Goal: Task Accomplishment & Management: Manage account settings

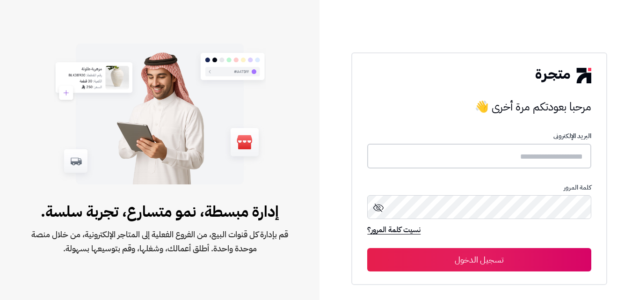
type input "*****"
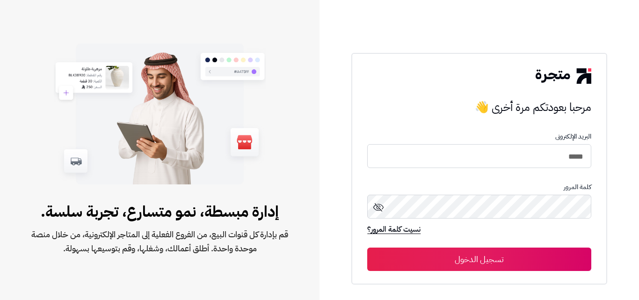
click at [516, 259] on button "تسجيل الدخول" at bounding box center [479, 259] width 224 height 23
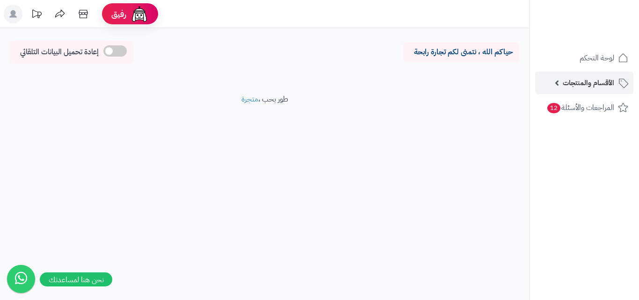
click at [610, 80] on span "الأقسام والمنتجات" at bounding box center [588, 82] width 51 height 13
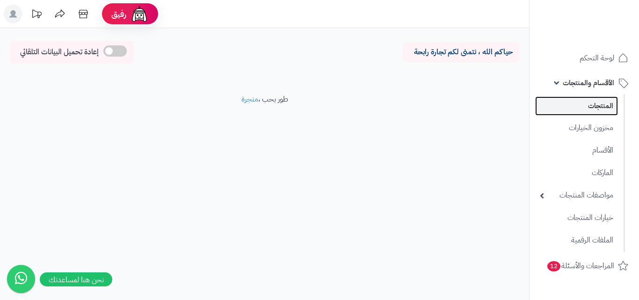
click at [601, 103] on link "المنتجات" at bounding box center [577, 105] width 83 height 19
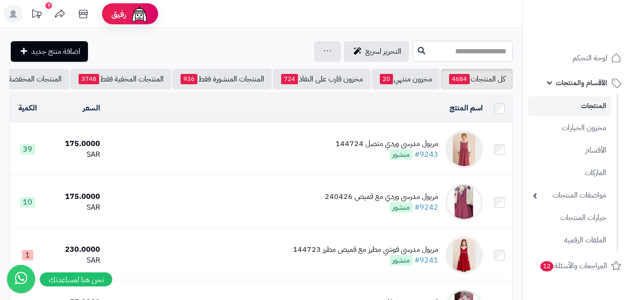
click at [472, 55] on input "text" at bounding box center [463, 51] width 100 height 21
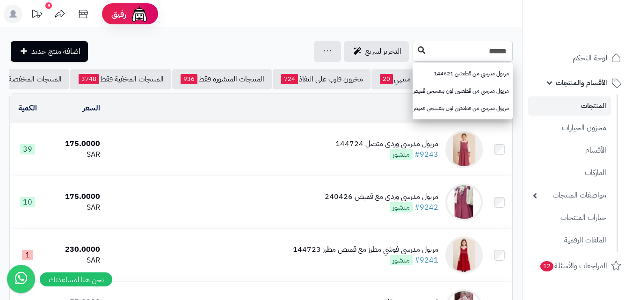
type input "******"
click at [418, 51] on icon at bounding box center [421, 49] width 7 height 7
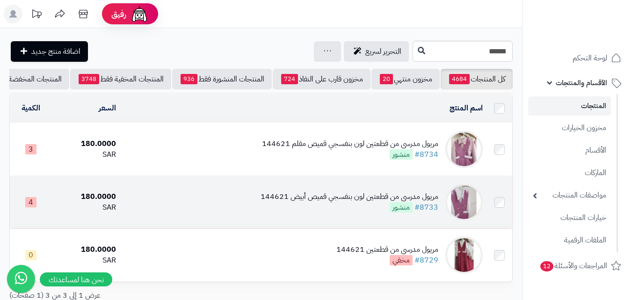
click at [465, 210] on img at bounding box center [464, 202] width 37 height 37
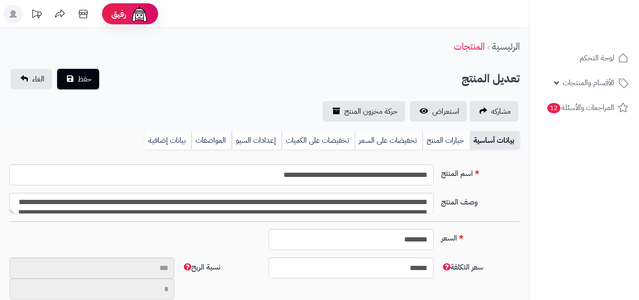
type input "**"
type input "**********"
type input "******"
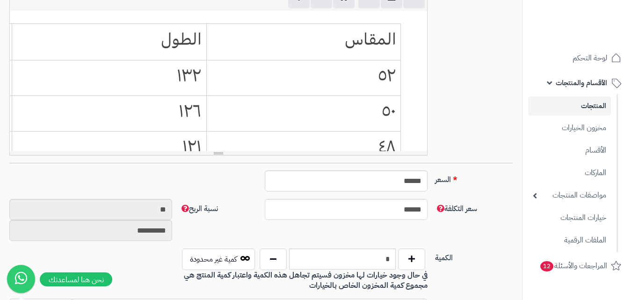
scroll to position [281, 0]
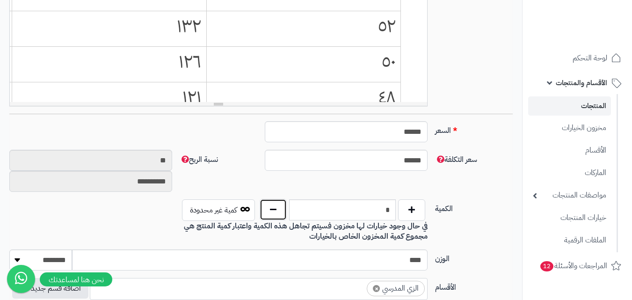
click at [261, 205] on button "button" at bounding box center [273, 210] width 27 height 22
type input "*"
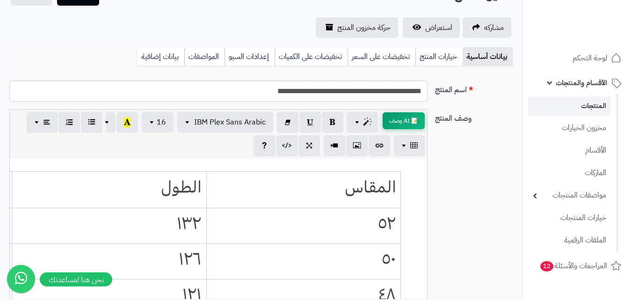
scroll to position [47, 0]
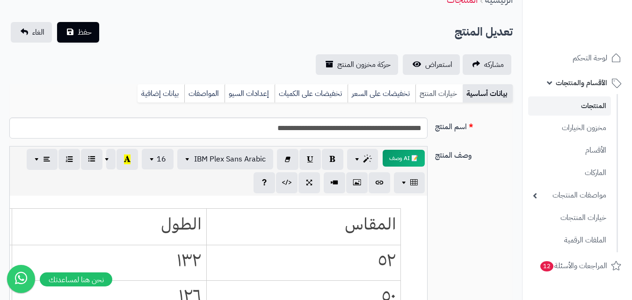
click at [440, 95] on link "خيارات المنتج" at bounding box center [439, 93] width 47 height 19
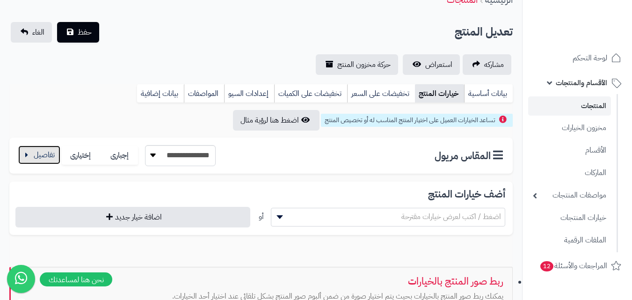
click at [29, 157] on button "button" at bounding box center [39, 155] width 42 height 19
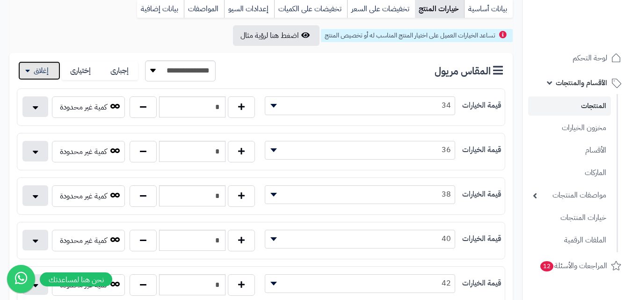
scroll to position [140, 0]
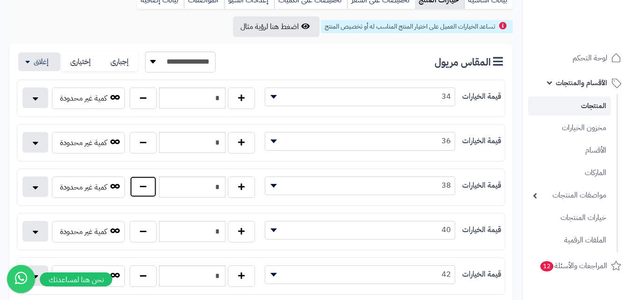
click at [147, 192] on button "button" at bounding box center [143, 187] width 27 height 22
type input "*"
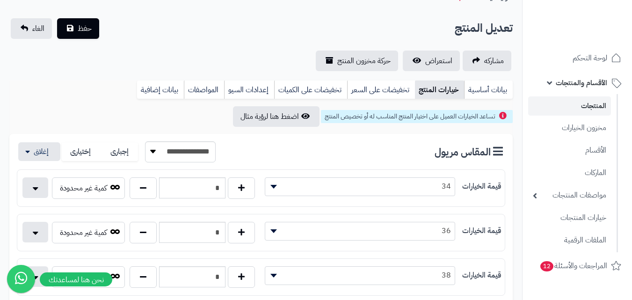
scroll to position [0, 0]
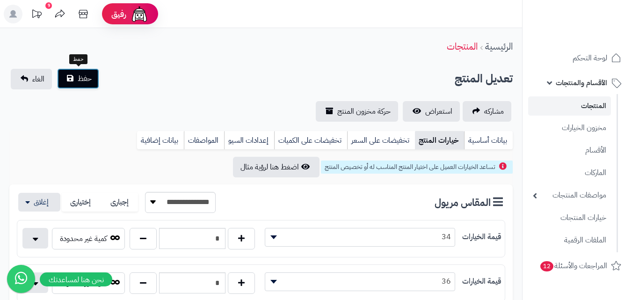
click at [90, 81] on span "حفظ" at bounding box center [85, 78] width 14 height 11
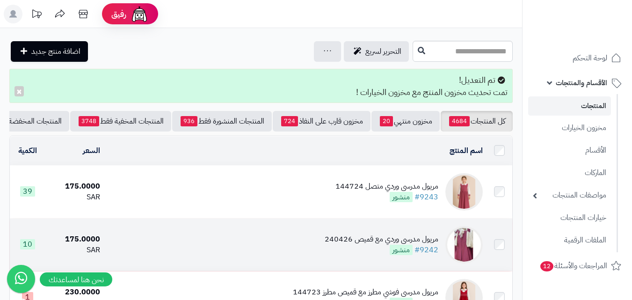
click at [470, 255] on img at bounding box center [464, 244] width 37 height 37
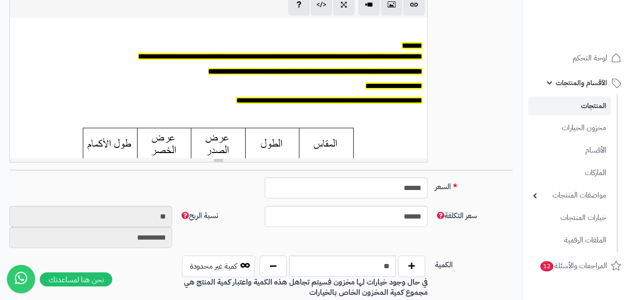
scroll to position [328, 0]
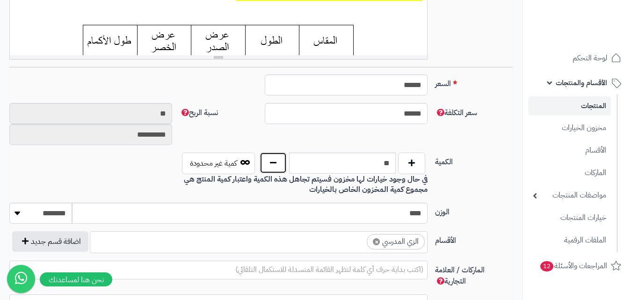
click at [270, 165] on button "button" at bounding box center [273, 163] width 27 height 22
type input "*"
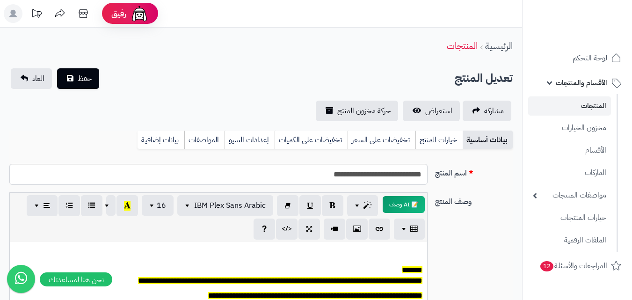
scroll to position [0, 0]
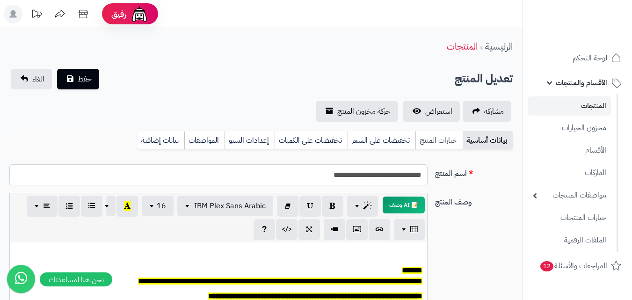
click at [442, 144] on link "خيارات المنتج" at bounding box center [439, 140] width 47 height 19
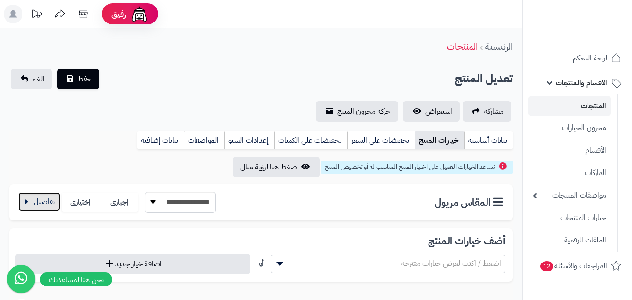
click at [34, 205] on button "button" at bounding box center [39, 201] width 42 height 19
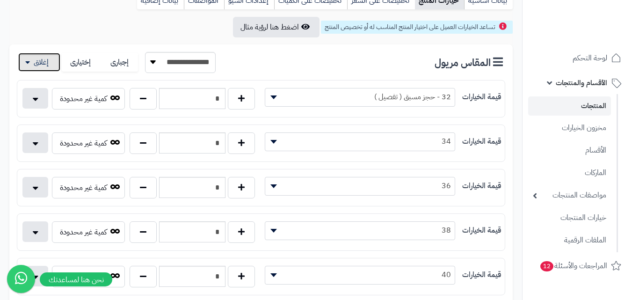
scroll to position [140, 0]
click at [135, 142] on button "button" at bounding box center [143, 143] width 27 height 22
type input "*"
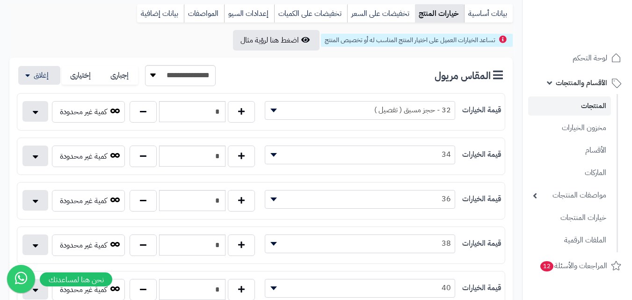
scroll to position [47, 0]
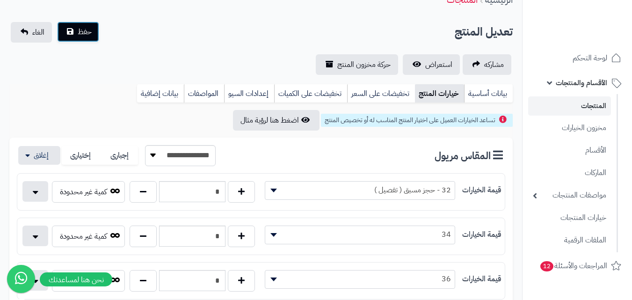
click at [79, 33] on span "حفظ" at bounding box center [85, 31] width 14 height 11
click at [76, 39] on button "حفظ" at bounding box center [78, 32] width 42 height 21
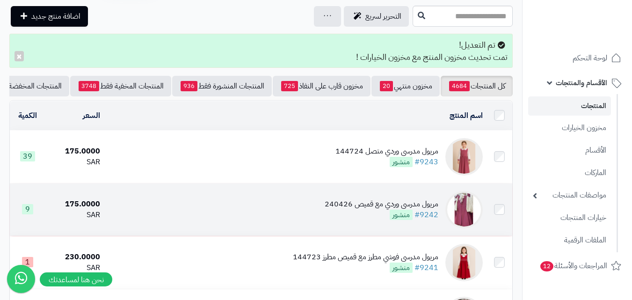
scroll to position [94, 0]
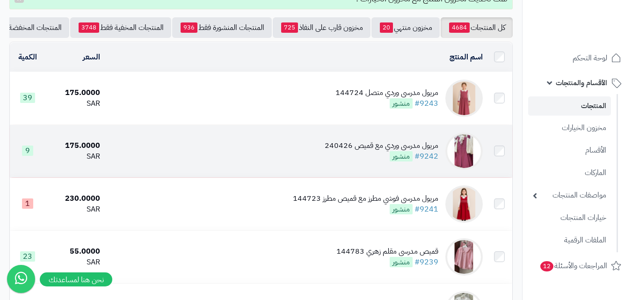
click at [467, 156] on img at bounding box center [464, 150] width 37 height 37
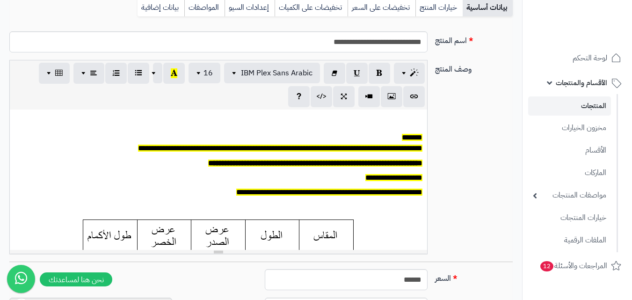
scroll to position [281, 0]
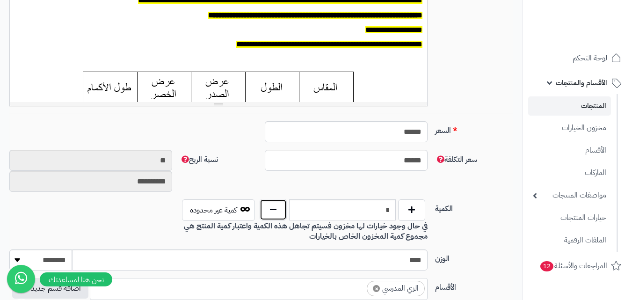
click at [270, 208] on button "button" at bounding box center [273, 210] width 27 height 22
type input "*"
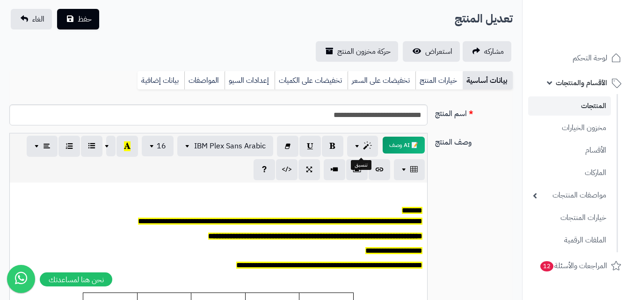
scroll to position [47, 0]
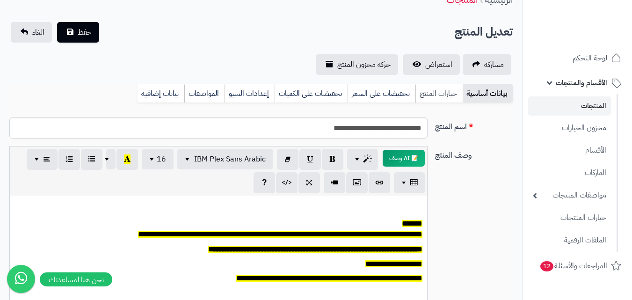
click at [434, 92] on link "خيارات المنتج" at bounding box center [439, 93] width 47 height 19
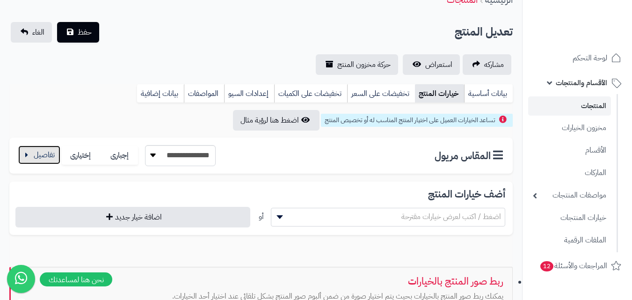
click at [40, 149] on button "button" at bounding box center [39, 155] width 42 height 19
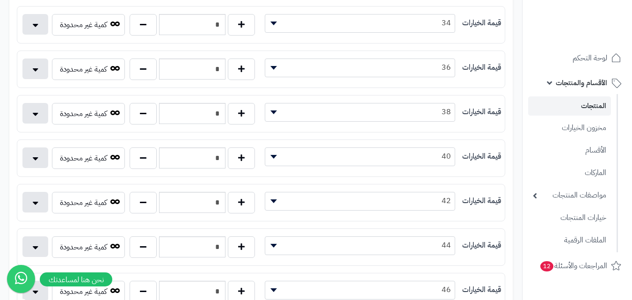
scroll to position [281, 0]
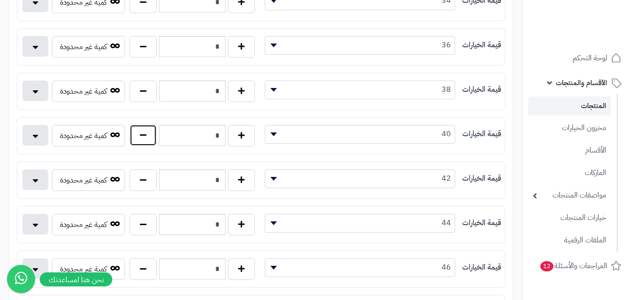
click at [145, 135] on button "button" at bounding box center [143, 136] width 27 height 22
type input "*"
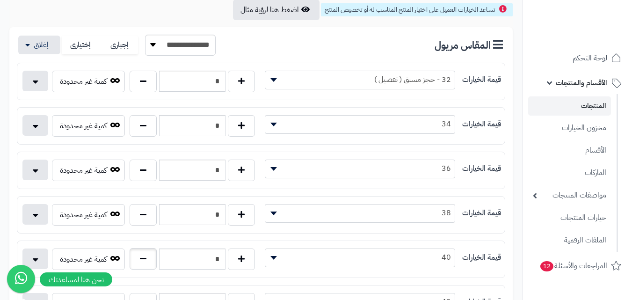
scroll to position [0, 0]
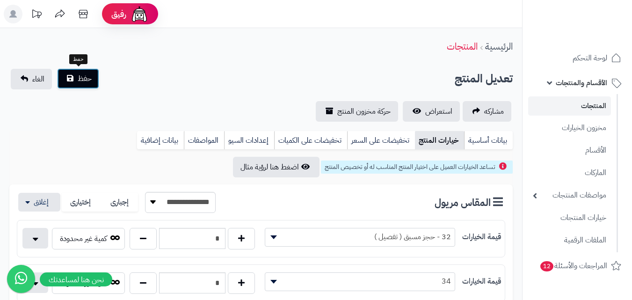
click at [87, 86] on button "حفظ" at bounding box center [78, 78] width 42 height 21
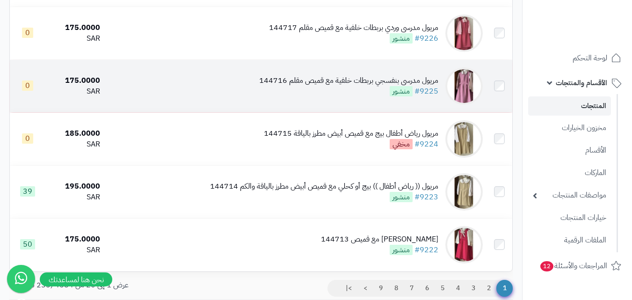
scroll to position [1031, 0]
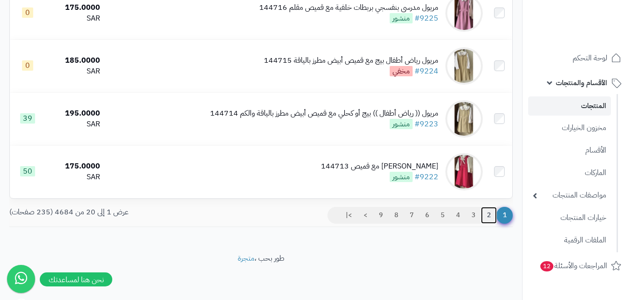
click at [493, 215] on link "2" at bounding box center [489, 215] width 16 height 17
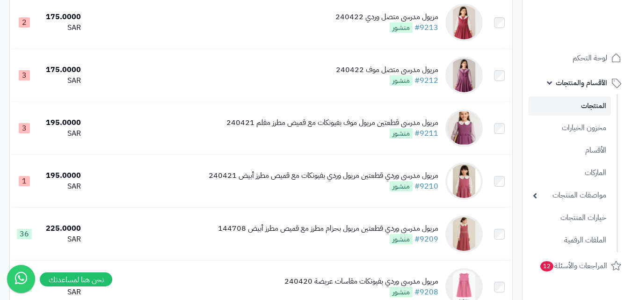
scroll to position [609, 0]
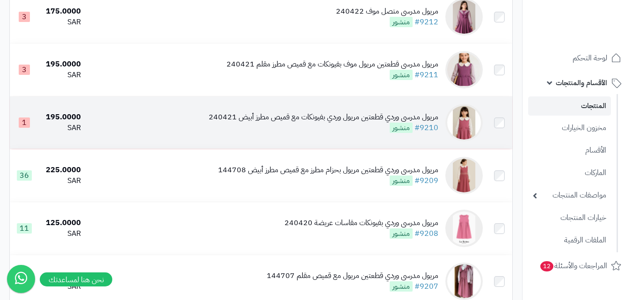
click at [460, 132] on img at bounding box center [464, 122] width 37 height 37
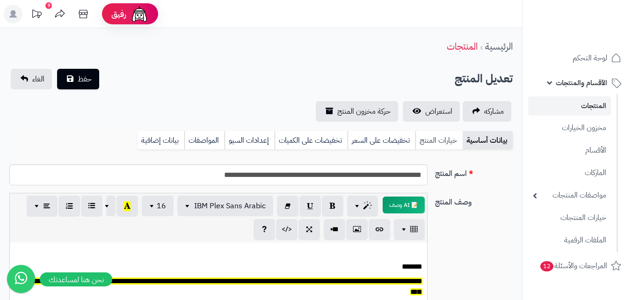
click at [446, 147] on link "خيارات المنتج" at bounding box center [439, 140] width 47 height 19
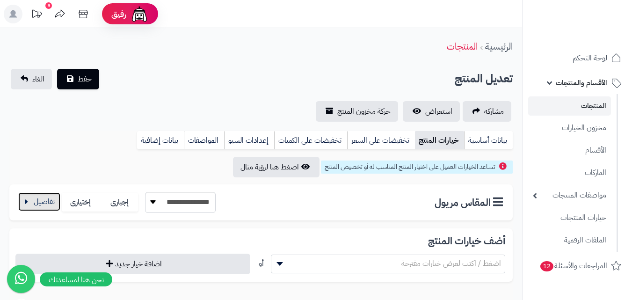
click at [53, 199] on button "button" at bounding box center [39, 201] width 42 height 19
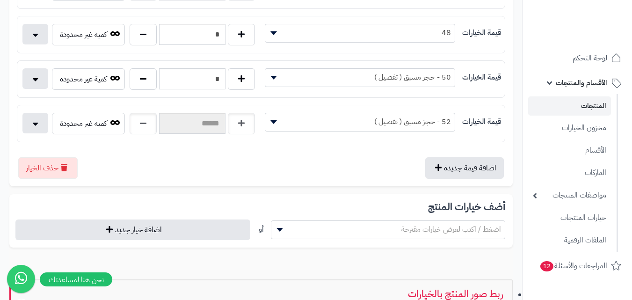
scroll to position [515, 0]
click at [238, 36] on button "button" at bounding box center [241, 35] width 27 height 22
type input "*"
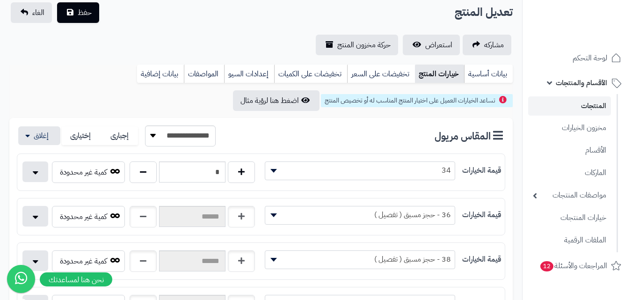
scroll to position [0, 0]
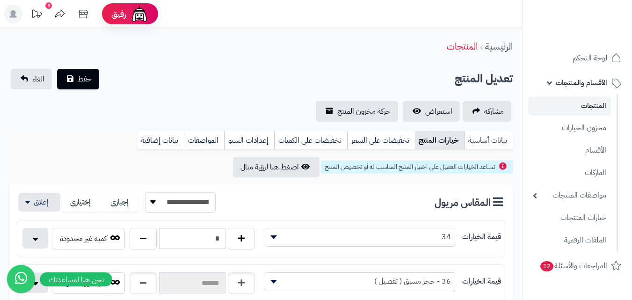
click at [491, 143] on link "بيانات أساسية" at bounding box center [488, 140] width 49 height 19
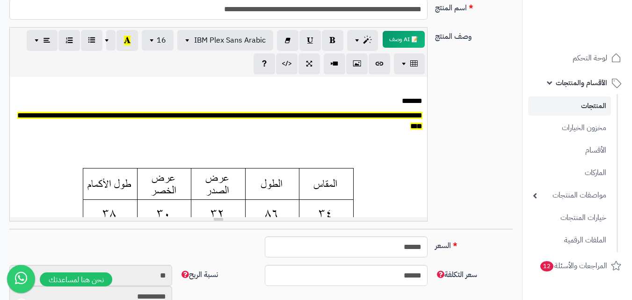
scroll to position [281, 0]
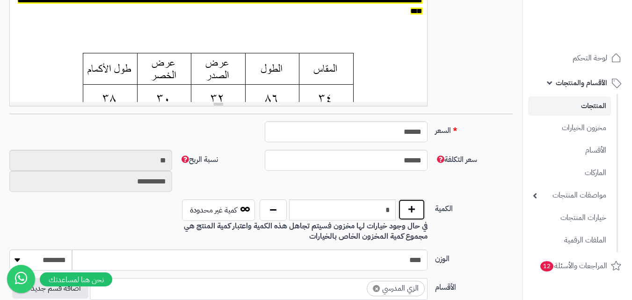
click at [413, 219] on button "button" at bounding box center [411, 210] width 27 height 22
type input "*"
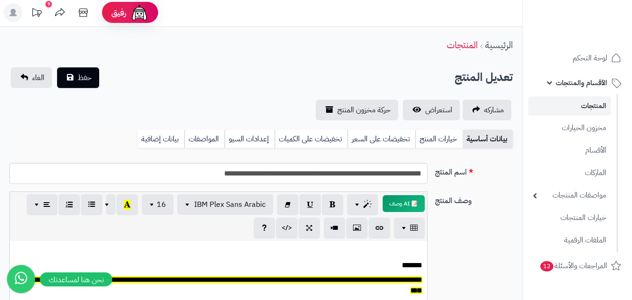
scroll to position [0, 0]
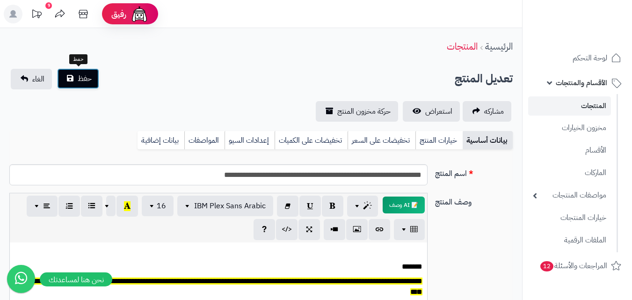
click at [73, 82] on button "حفظ" at bounding box center [78, 78] width 42 height 21
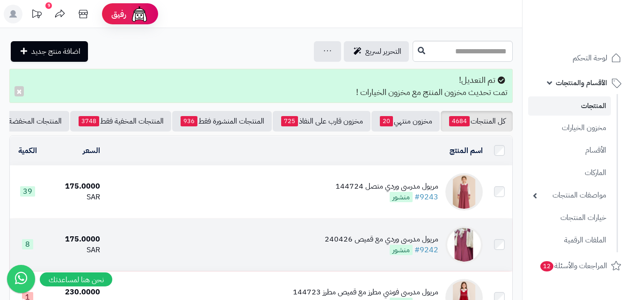
click at [458, 250] on img at bounding box center [464, 244] width 37 height 37
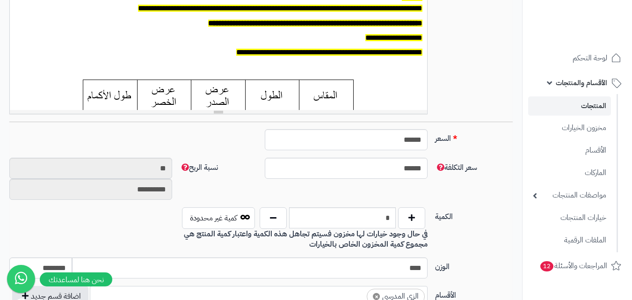
scroll to position [281, 0]
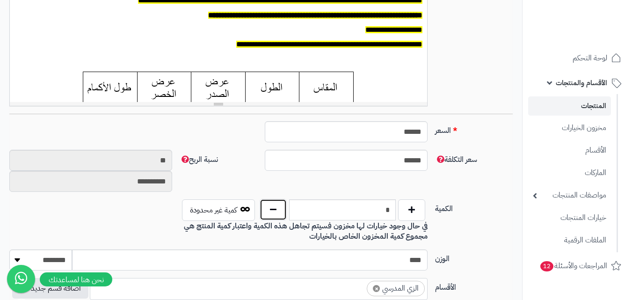
click at [271, 207] on button "button" at bounding box center [273, 210] width 27 height 22
type input "*"
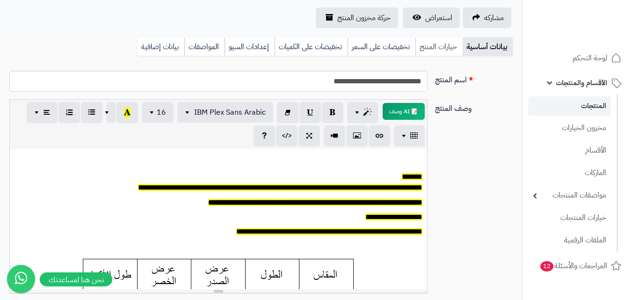
click at [440, 48] on link "خيارات المنتج" at bounding box center [439, 46] width 47 height 19
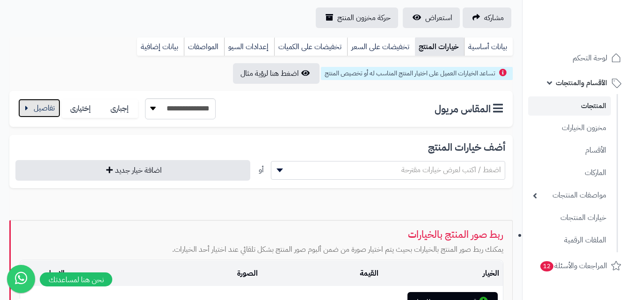
click at [45, 105] on button "button" at bounding box center [39, 108] width 42 height 19
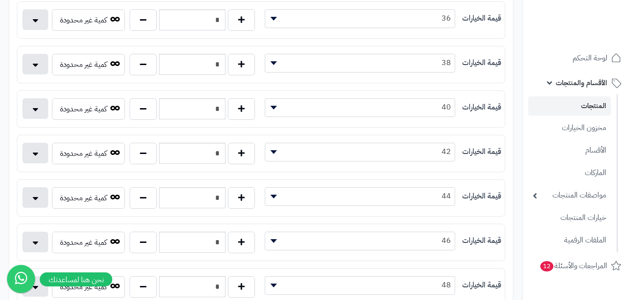
scroll to position [328, 0]
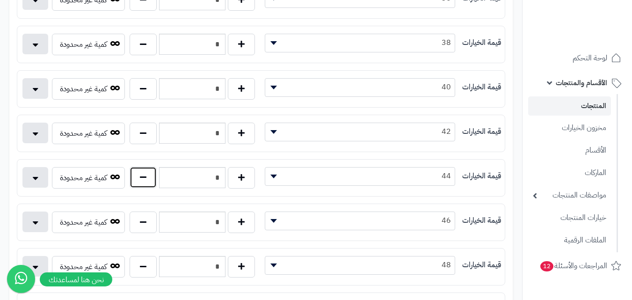
click at [143, 183] on button "button" at bounding box center [143, 178] width 27 height 22
type input "*"
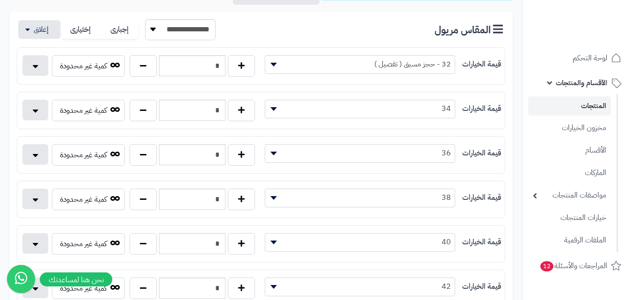
scroll to position [47, 0]
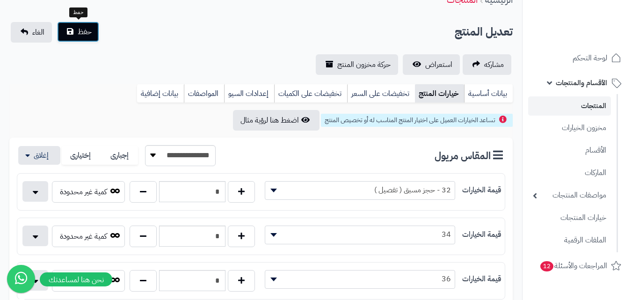
click at [83, 36] on span "حفظ" at bounding box center [85, 31] width 14 height 11
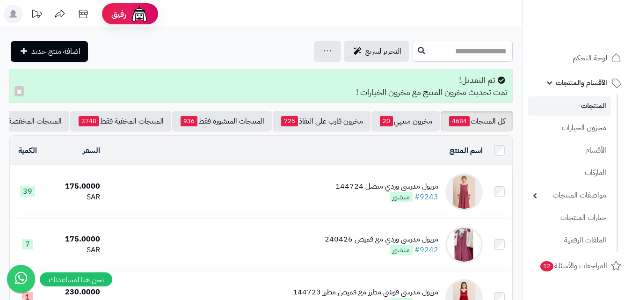
click at [445, 54] on input "text" at bounding box center [463, 51] width 100 height 21
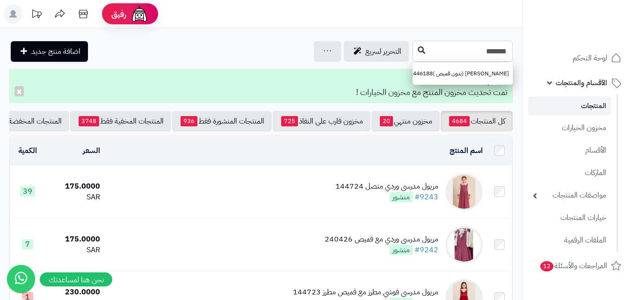
type input "*******"
click at [415, 51] on button at bounding box center [422, 51] width 14 height 18
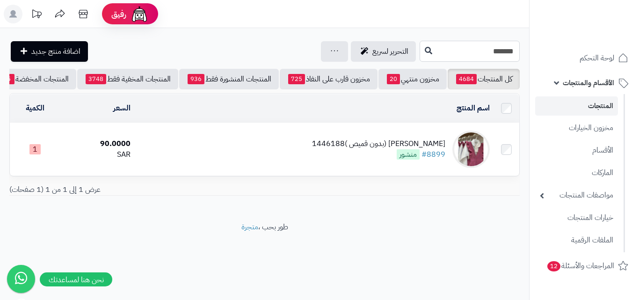
click at [469, 52] on input "*******" at bounding box center [470, 51] width 100 height 21
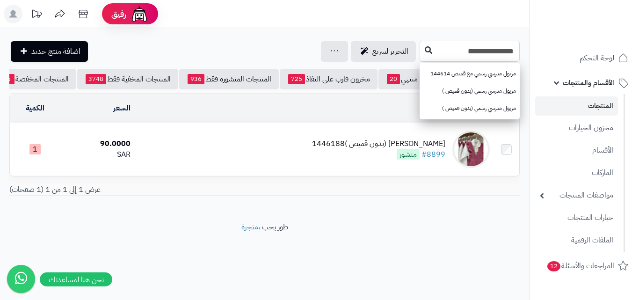
type input "**********"
click at [425, 50] on icon at bounding box center [428, 49] width 7 height 7
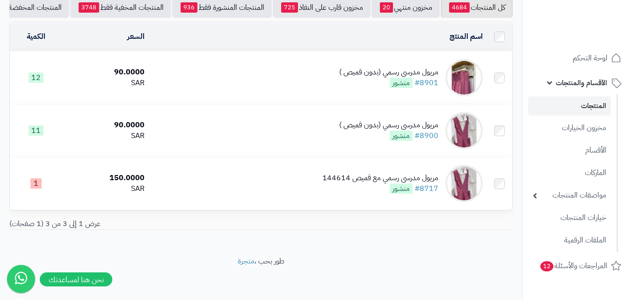
scroll to position [80, 0]
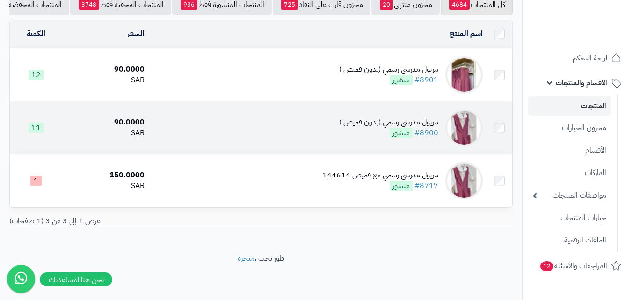
click at [474, 134] on img at bounding box center [464, 127] width 37 height 37
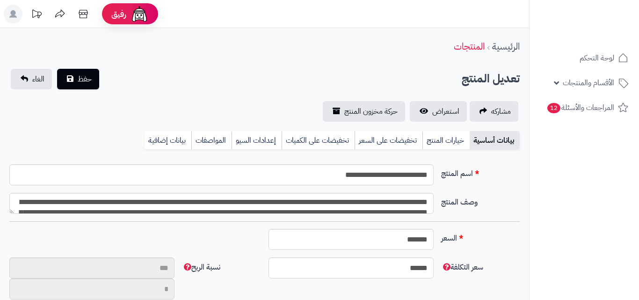
type input "**"
type input "*********"
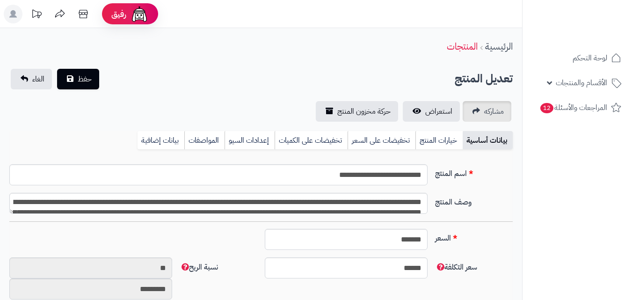
type input "*****"
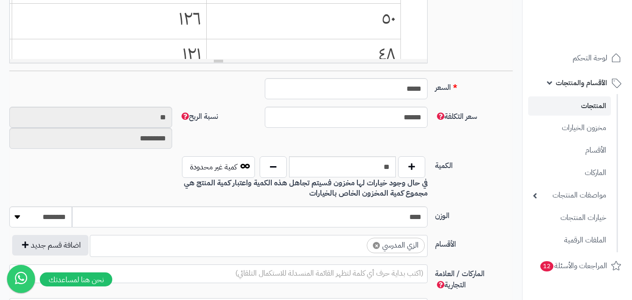
scroll to position [328, 0]
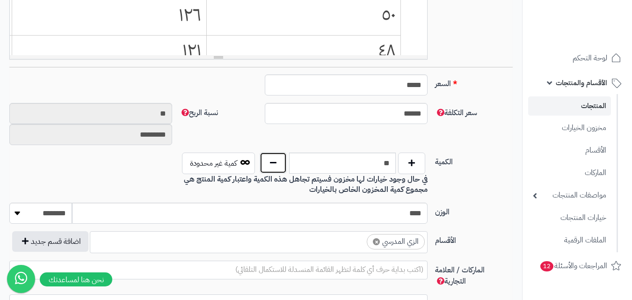
click at [276, 168] on button "button" at bounding box center [273, 163] width 27 height 22
type input "**"
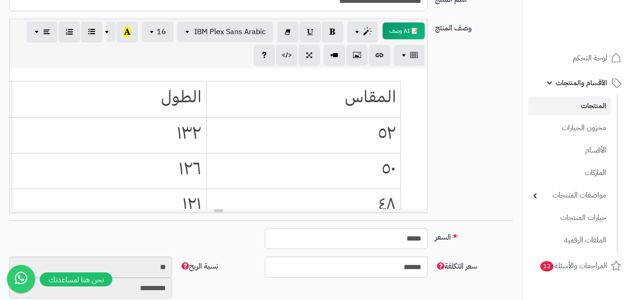
scroll to position [94, 0]
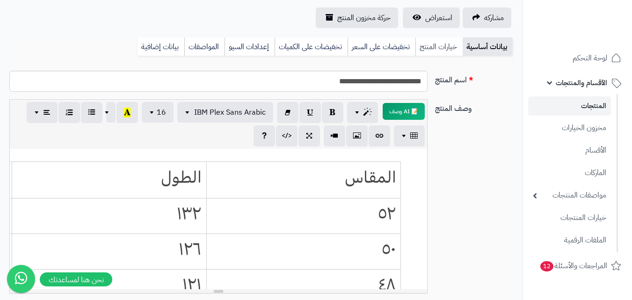
click at [420, 49] on link "خيارات المنتج" at bounding box center [439, 46] width 47 height 19
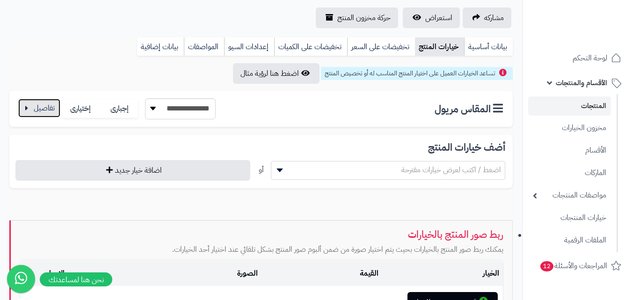
click at [22, 109] on button "button" at bounding box center [39, 108] width 42 height 19
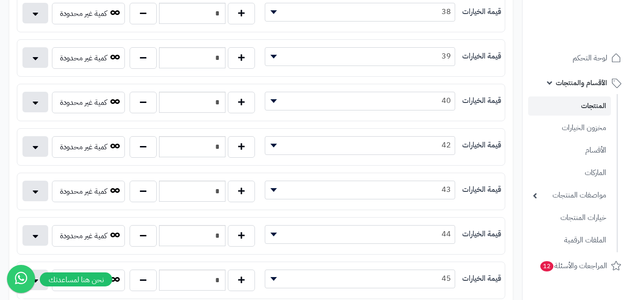
scroll to position [421, 0]
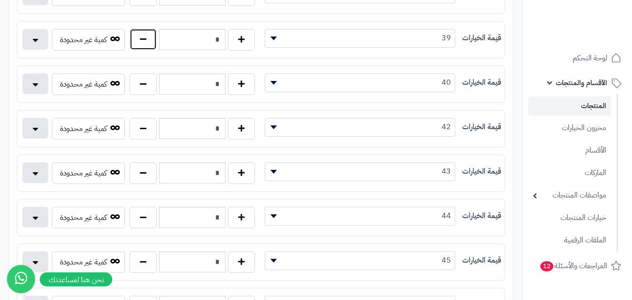
click at [140, 47] on button "button" at bounding box center [143, 40] width 27 height 22
type input "*"
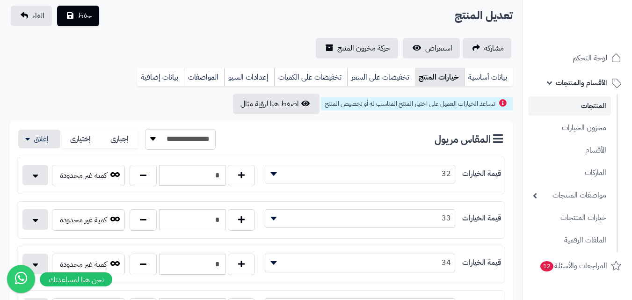
scroll to position [47, 0]
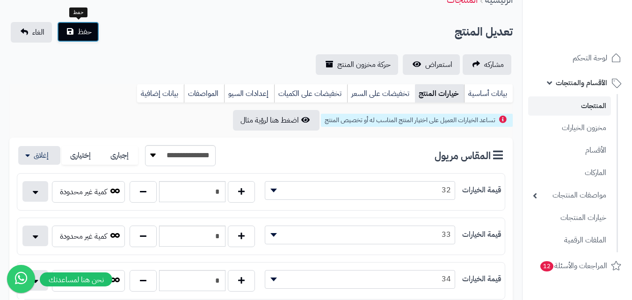
click at [86, 35] on span "حفظ" at bounding box center [85, 31] width 14 height 11
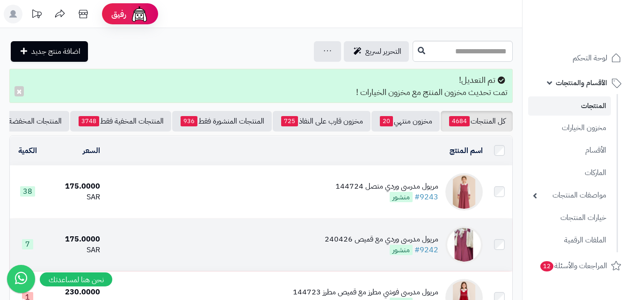
click at [461, 240] on img at bounding box center [464, 244] width 37 height 37
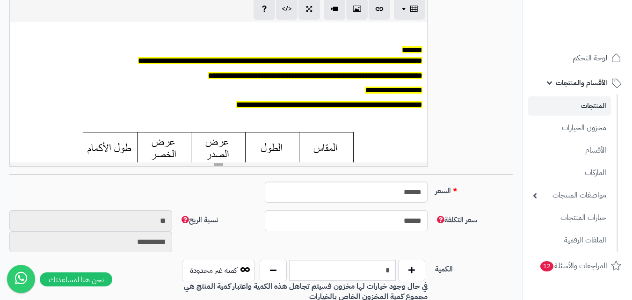
scroll to position [328, 0]
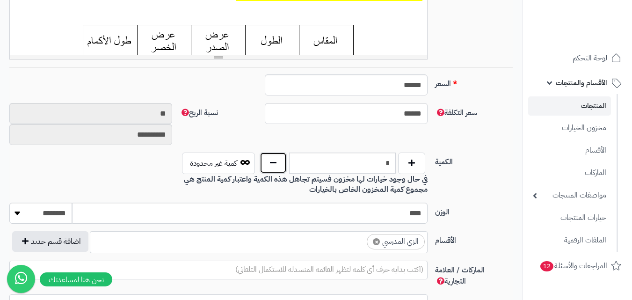
click at [270, 163] on button "button" at bounding box center [273, 163] width 27 height 22
type input "*"
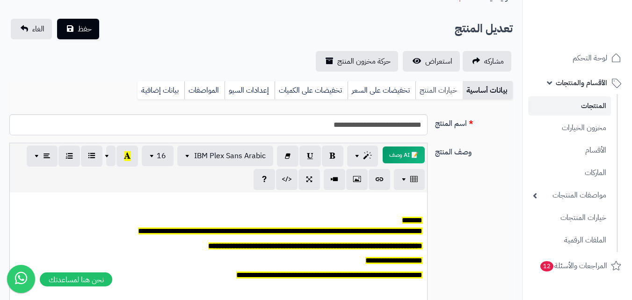
scroll to position [47, 0]
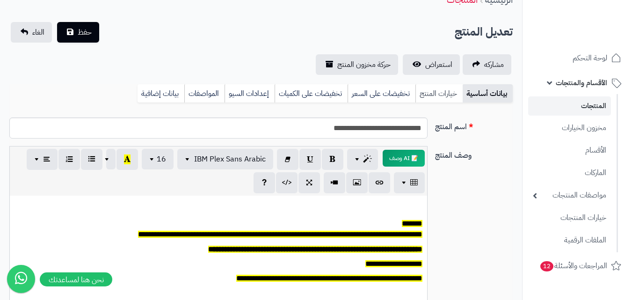
click at [434, 98] on link "خيارات المنتج" at bounding box center [439, 93] width 47 height 19
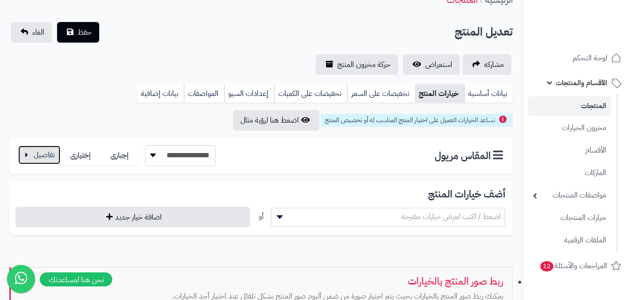
click at [39, 157] on button "button" at bounding box center [39, 155] width 42 height 19
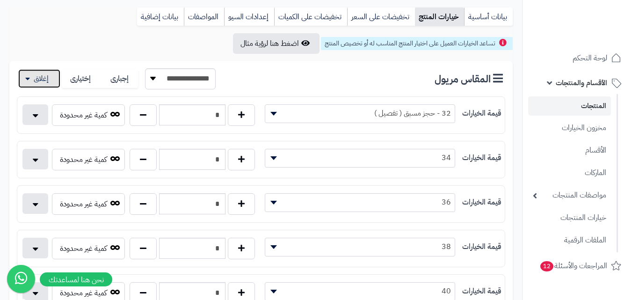
scroll to position [234, 0]
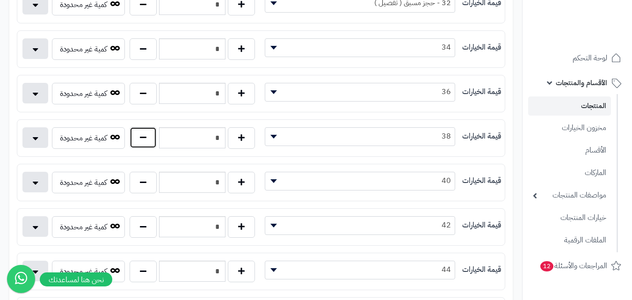
click at [147, 138] on button "button" at bounding box center [143, 138] width 27 height 22
type input "*"
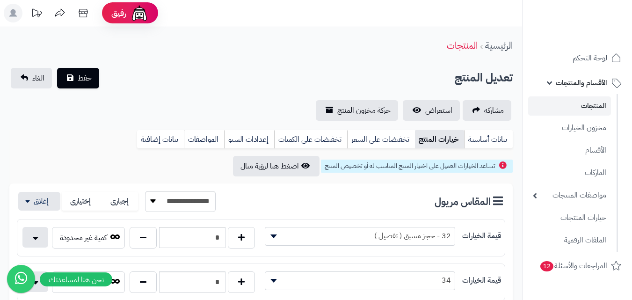
scroll to position [0, 0]
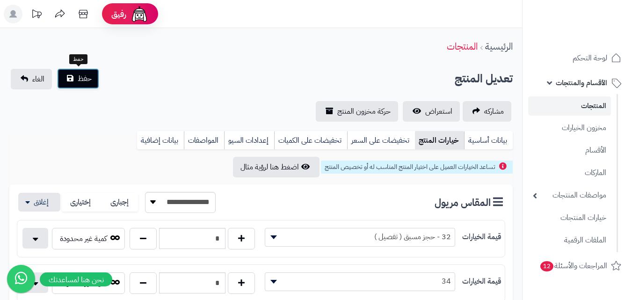
click at [83, 80] on span "حفظ" at bounding box center [85, 78] width 14 height 11
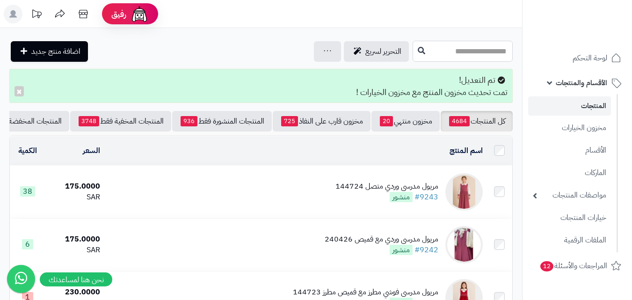
click at [493, 48] on input "text" at bounding box center [463, 51] width 100 height 21
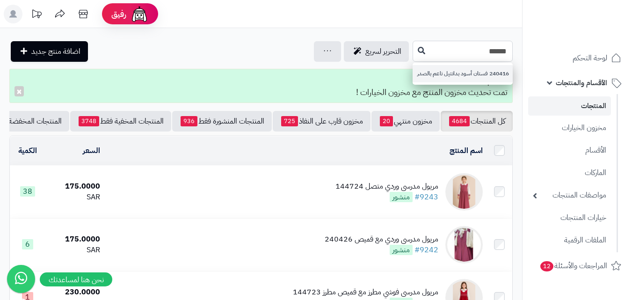
type input "******"
click at [462, 76] on link "240416 فستان أسود بدانتيل ناعم بالصدر" at bounding box center [463, 73] width 100 height 17
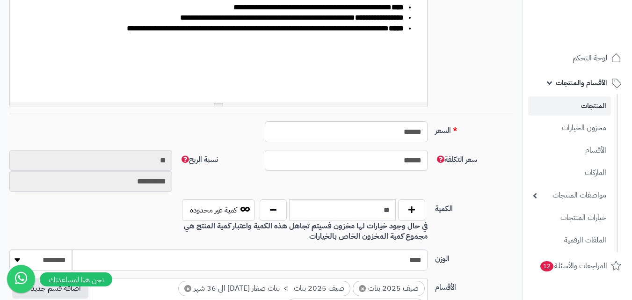
scroll to position [171, 0]
click at [277, 209] on button "button" at bounding box center [273, 210] width 27 height 22
type input "**"
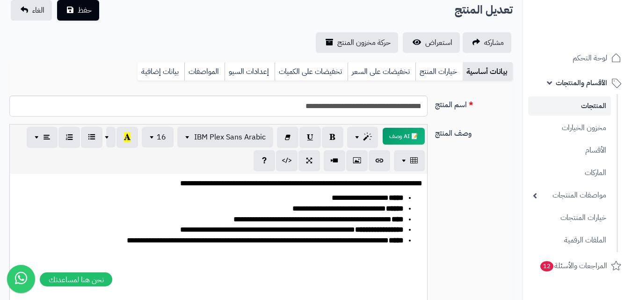
scroll to position [0, 0]
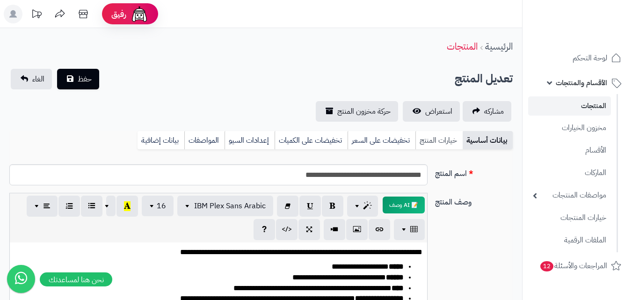
click at [441, 147] on link "خيارات المنتج" at bounding box center [439, 140] width 47 height 19
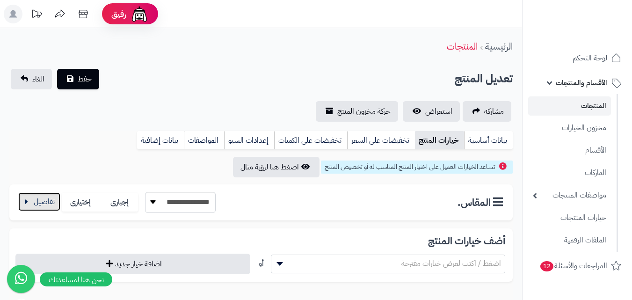
click at [48, 198] on button "button" at bounding box center [39, 201] width 42 height 19
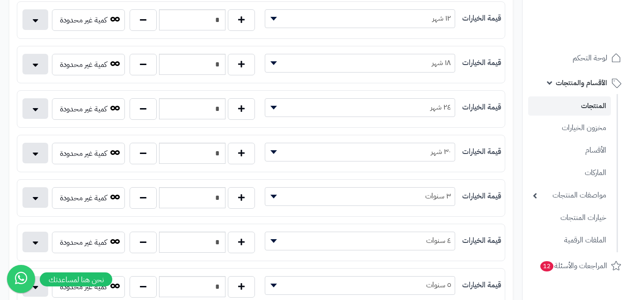
scroll to position [281, 0]
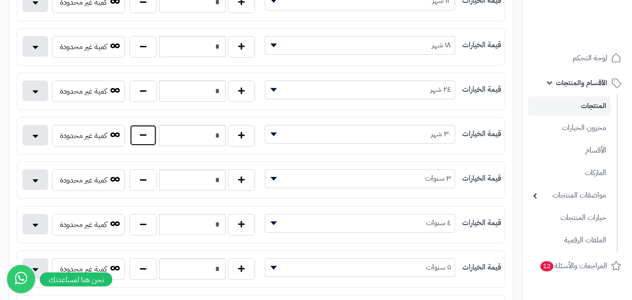
click at [150, 138] on button "button" at bounding box center [143, 136] width 27 height 22
type input "*"
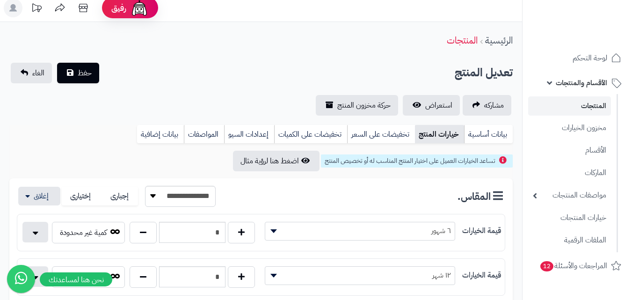
scroll to position [0, 0]
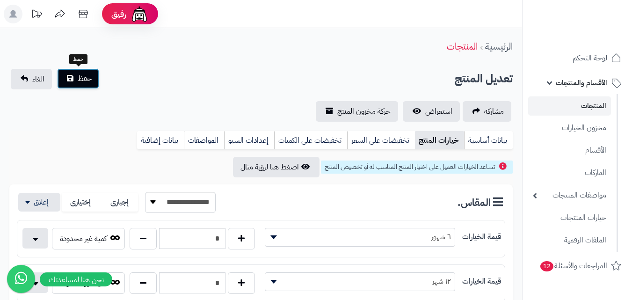
click at [88, 73] on span "حفظ" at bounding box center [85, 78] width 14 height 11
